Goal: Obtain resource: Download file/media

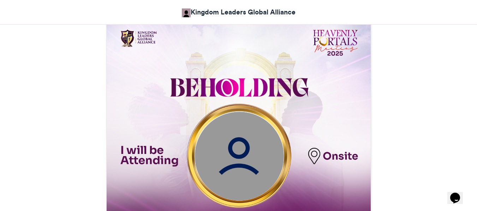
drag, startPoint x: 0, startPoint y: 0, endPoint x: 416, endPoint y: 151, distance: 442.6
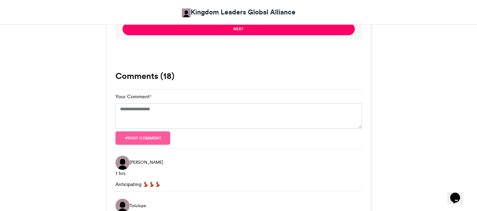
scroll to position [565, 0]
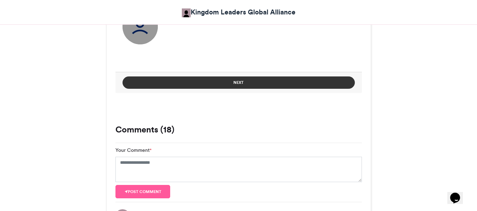
click at [261, 81] on button "Next" at bounding box center [239, 83] width 232 height 12
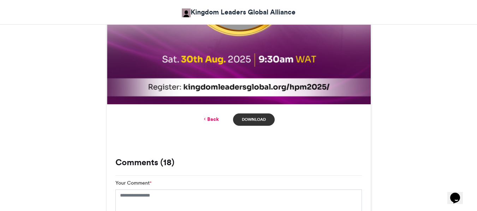
scroll to position [431, 0]
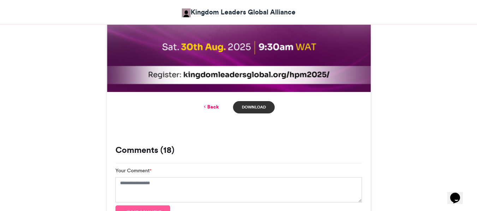
click at [257, 104] on link "Download" at bounding box center [253, 107] width 41 height 12
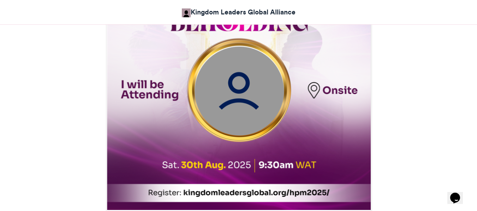
scroll to position [325, 0]
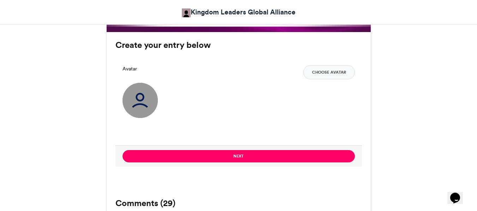
scroll to position [494, 0]
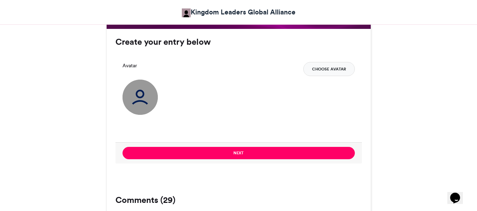
click at [333, 67] on button "Choose Avatar" at bounding box center [329, 69] width 52 height 14
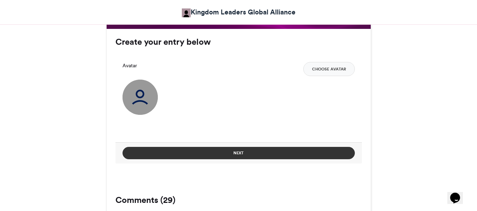
click at [246, 156] on button "Next" at bounding box center [239, 153] width 232 height 12
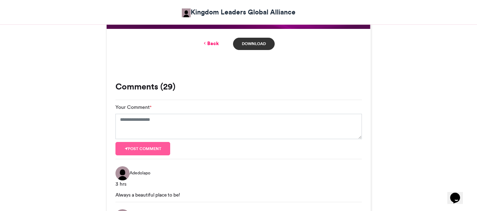
scroll to position [395, 0]
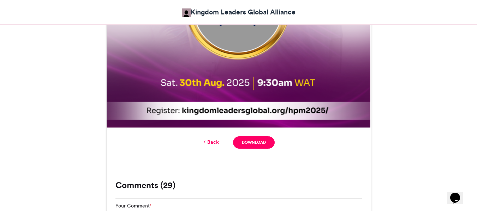
click at [212, 139] on link "Back" at bounding box center [210, 142] width 17 height 7
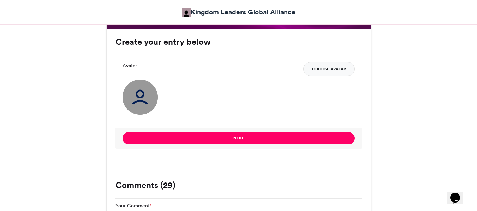
click at [341, 66] on button "Choose Avatar" at bounding box center [329, 69] width 52 height 14
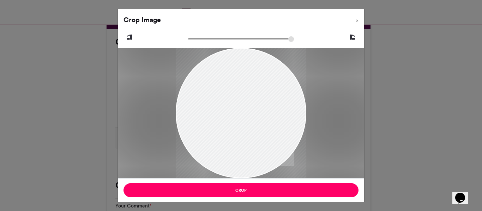
drag, startPoint x: 268, startPoint y: 145, endPoint x: 265, endPoint y: 151, distance: 6.4
click at [265, 151] on div at bounding box center [241, 113] width 131 height 131
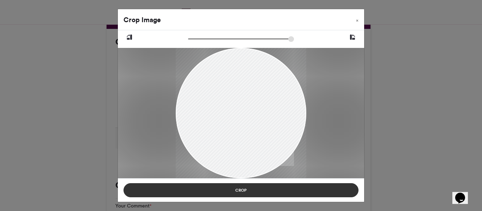
click at [280, 190] on button "Crop" at bounding box center [241, 191] width 235 height 14
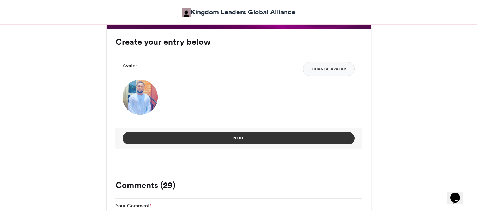
click at [296, 136] on button "Next" at bounding box center [239, 138] width 232 height 12
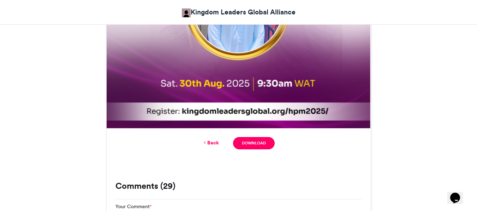
scroll to position [395, 0]
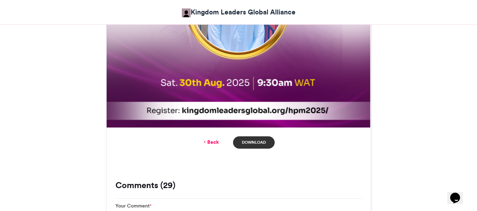
click at [265, 143] on link "Download" at bounding box center [253, 143] width 41 height 12
